Goal: Check status: Check status

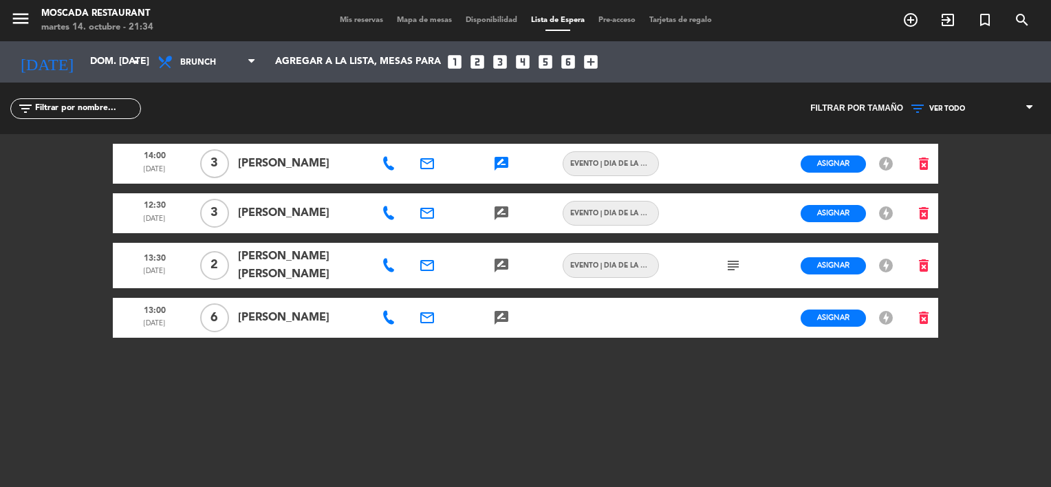
click at [1021, 101] on span "VER TODO" at bounding box center [972, 109] width 138 height 18
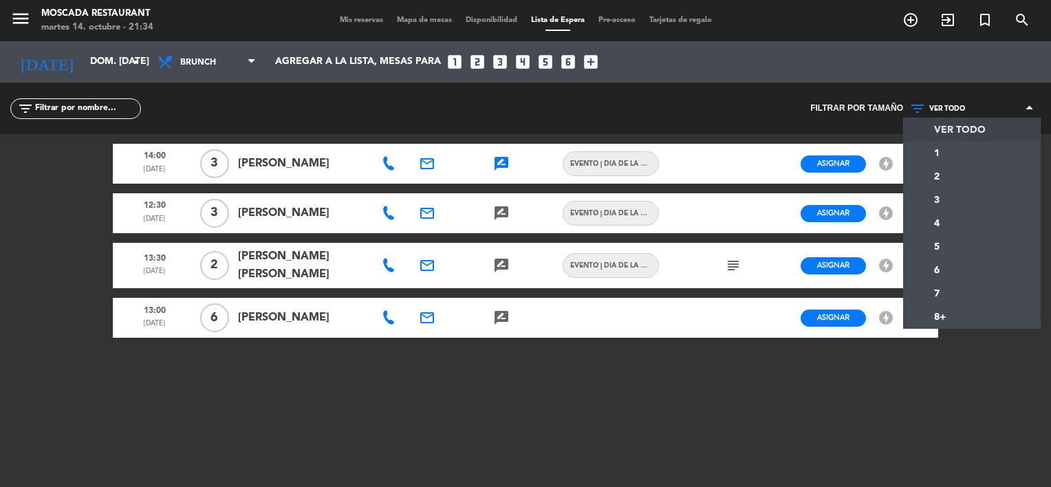
click at [1024, 102] on span "VER TODO" at bounding box center [972, 109] width 138 height 18
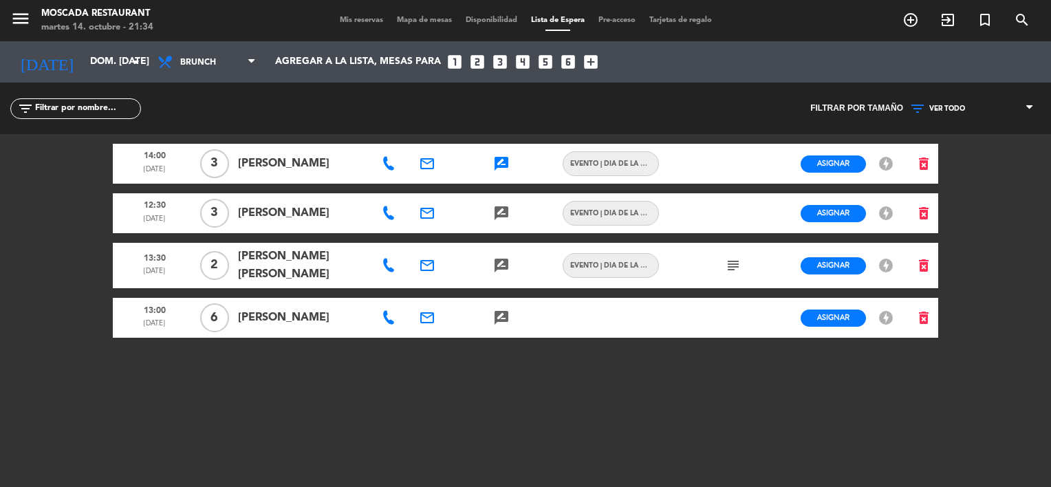
click at [322, 13] on div "menu Moscada Restaurant martes 14. octubre - 21:34 Mis reservas Mapa de mesas D…" at bounding box center [525, 20] width 1051 height 41
click at [336, 14] on div "menu Moscada Restaurant martes 14. octubre - 21:34 Mis reservas Mapa de mesas D…" at bounding box center [525, 20] width 1051 height 41
click at [334, 24] on span "Mis reservas" at bounding box center [361, 21] width 57 height 8
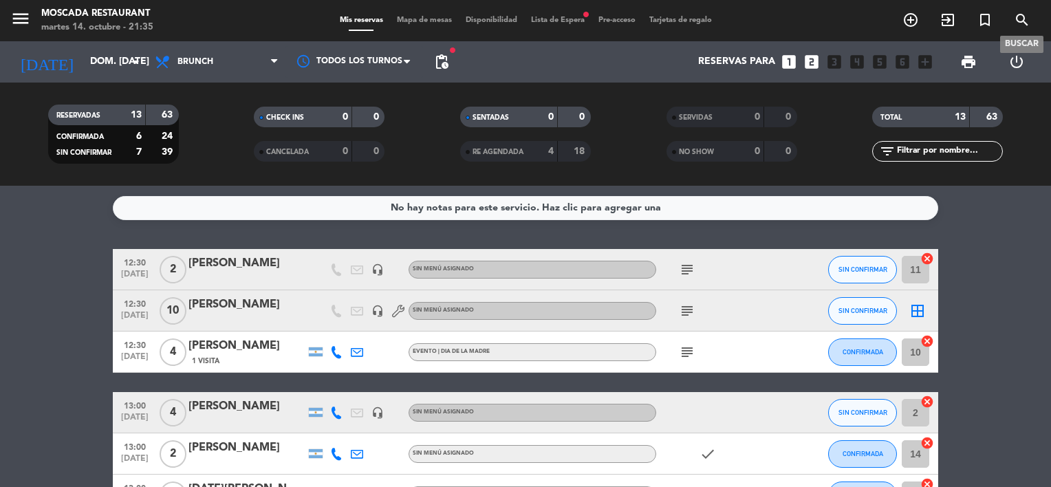
click at [1025, 17] on icon "search" at bounding box center [1022, 20] width 17 height 17
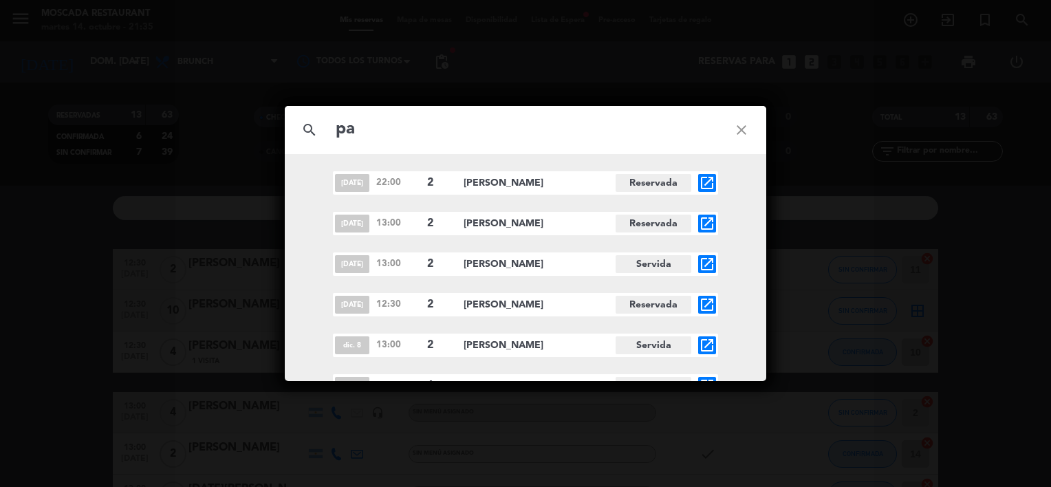
type input "p"
type input "[PERSON_NAME]"
click at [744, 131] on icon "close" at bounding box center [742, 130] width 50 height 50
click at [746, 129] on icon "close" at bounding box center [742, 130] width 50 height 50
